Goal: Navigation & Orientation: Find specific page/section

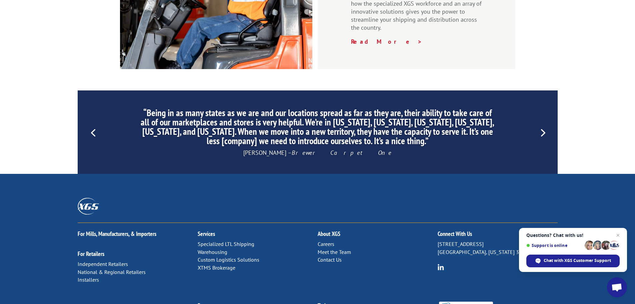
scroll to position [1000, 0]
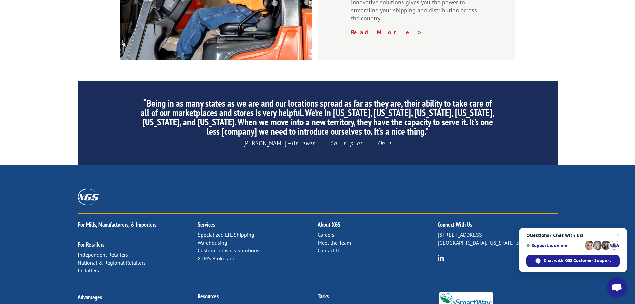
click at [327, 239] on link "Meet the Team" at bounding box center [334, 242] width 33 height 7
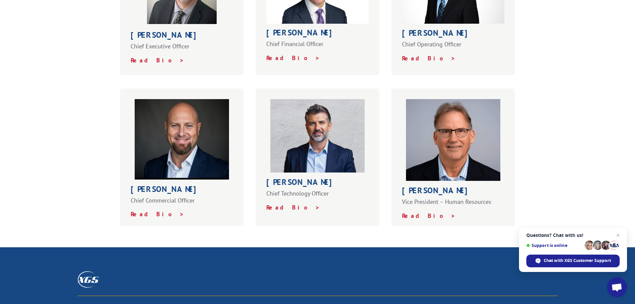
scroll to position [300, 0]
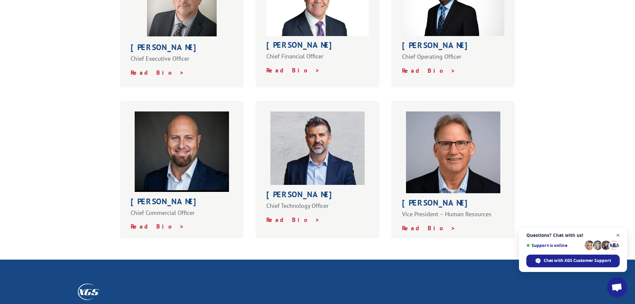
click at [618, 233] on span "Close chat" at bounding box center [618, 235] width 8 height 8
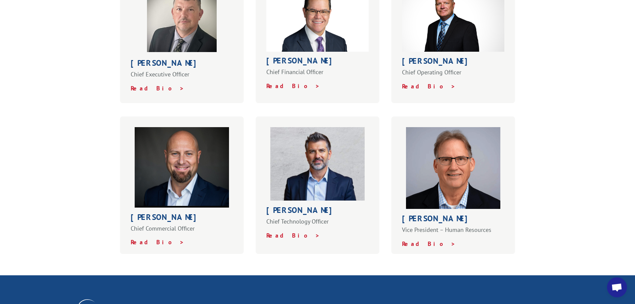
scroll to position [266, 0]
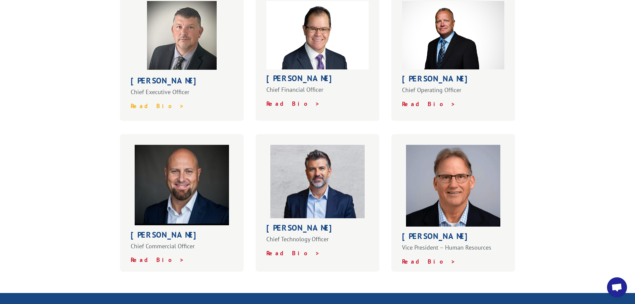
click at [143, 102] on strong "Read Bio >" at bounding box center [158, 106] width 54 height 8
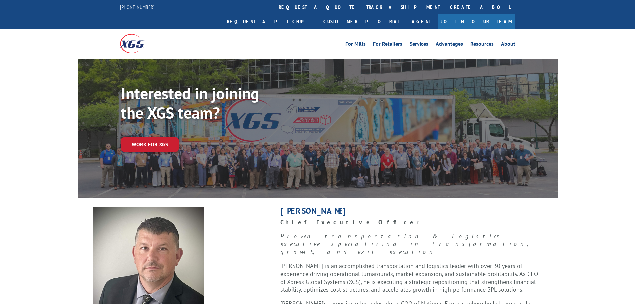
scroll to position [167, 0]
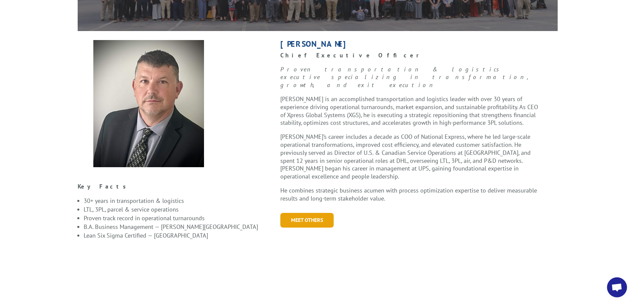
click at [313, 213] on link "Meet Others" at bounding box center [306, 220] width 53 height 14
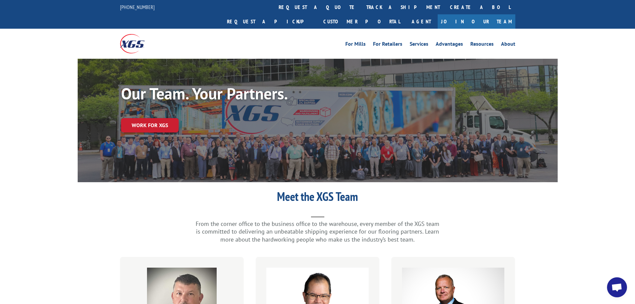
scroll to position [167, 0]
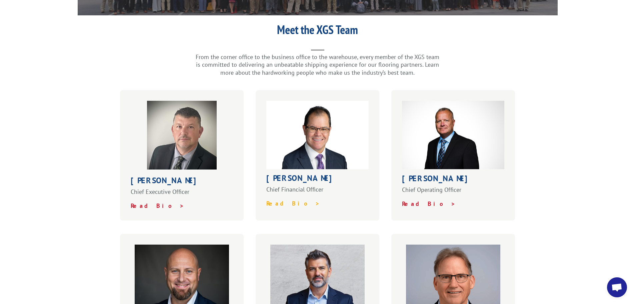
click at [272, 199] on strong "Read Bio >" at bounding box center [293, 203] width 54 height 8
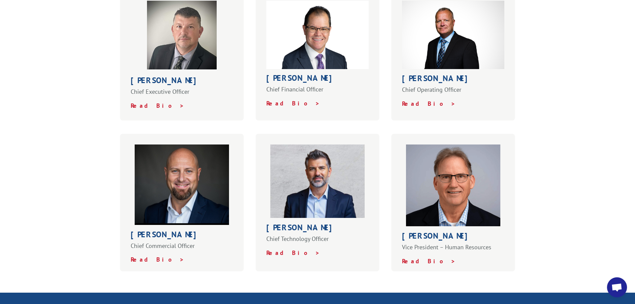
click at [140, 255] on strong "Read Bio >" at bounding box center [158, 259] width 54 height 8
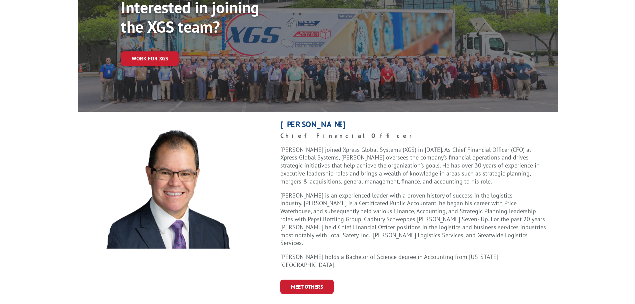
scroll to position [133, 0]
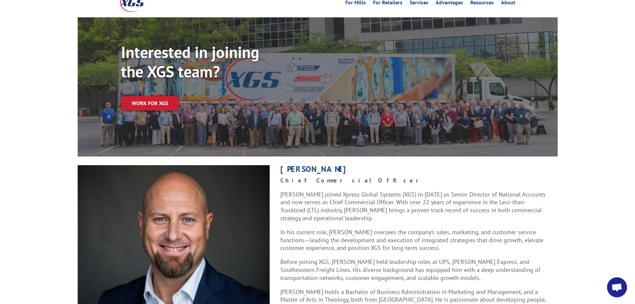
scroll to position [100, 0]
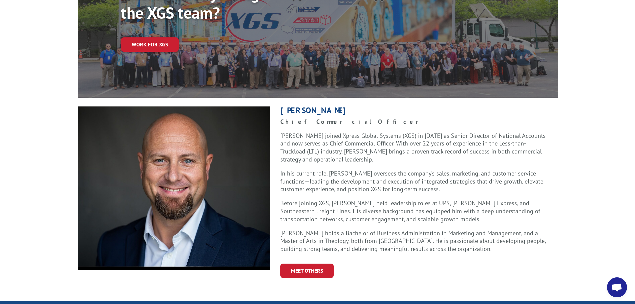
click at [290, 45] on div "Interested in joining the XGS team? Work for XGS" at bounding box center [339, 25] width 437 height 80
click at [144, 37] on link "Work for XGS" at bounding box center [150, 44] width 58 height 14
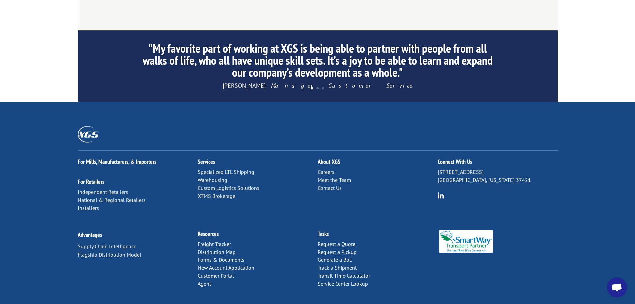
scroll to position [648, 0]
click at [221, 248] on link "Distribution Map" at bounding box center [217, 251] width 38 height 7
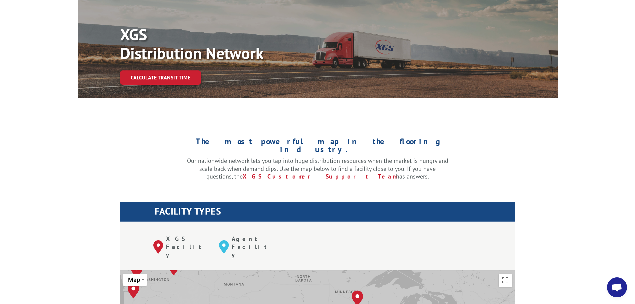
scroll to position [200, 0]
